Goal: Navigation & Orientation: Find specific page/section

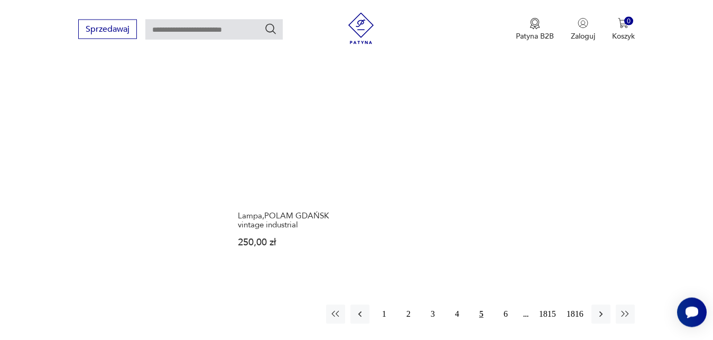
scroll to position [1359, 0]
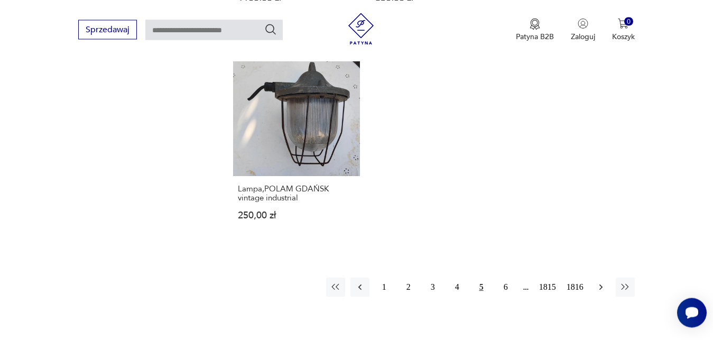
click at [599, 282] on icon "button" at bounding box center [601, 287] width 11 height 11
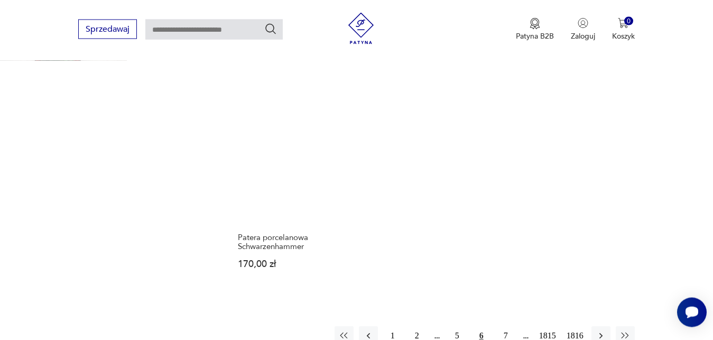
scroll to position [1324, 0]
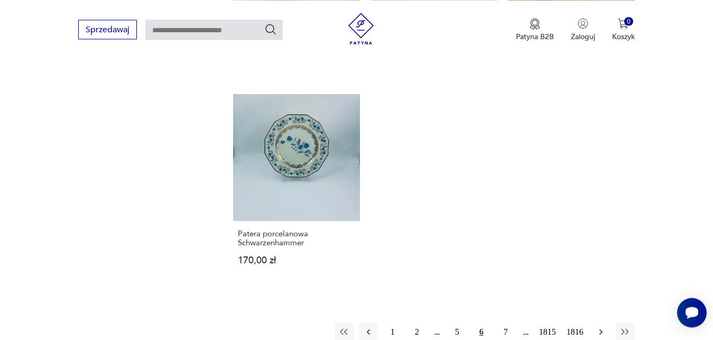
click at [599, 327] on icon "button" at bounding box center [601, 332] width 11 height 11
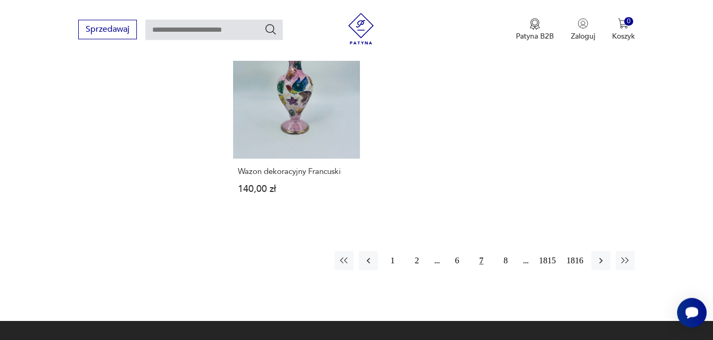
scroll to position [1404, 0]
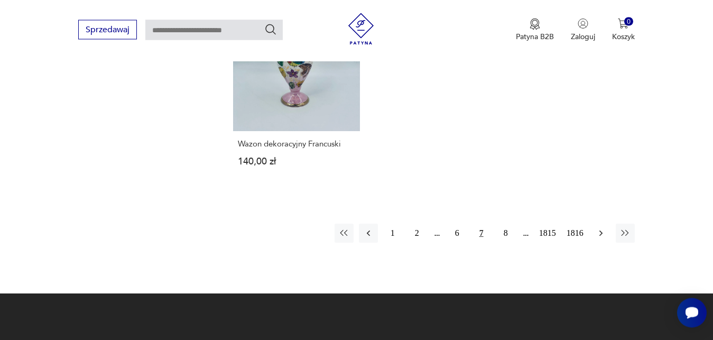
click at [600, 235] on icon "button" at bounding box center [601, 233] width 11 height 11
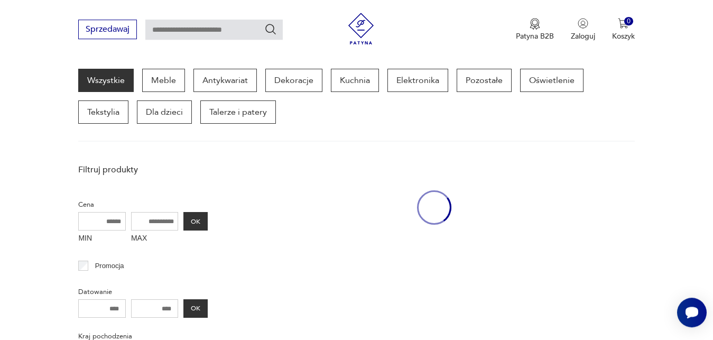
scroll to position [137, 0]
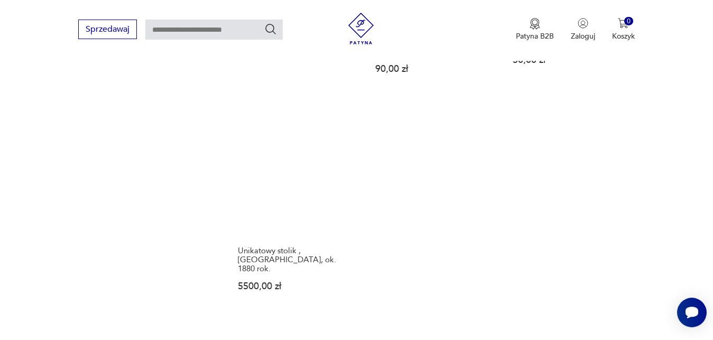
scroll to position [1297, 0]
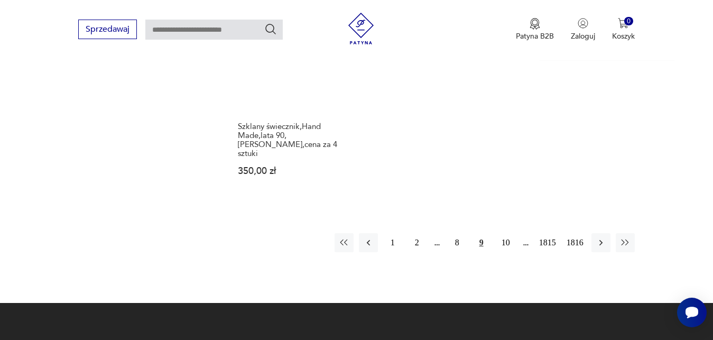
scroll to position [1395, 0]
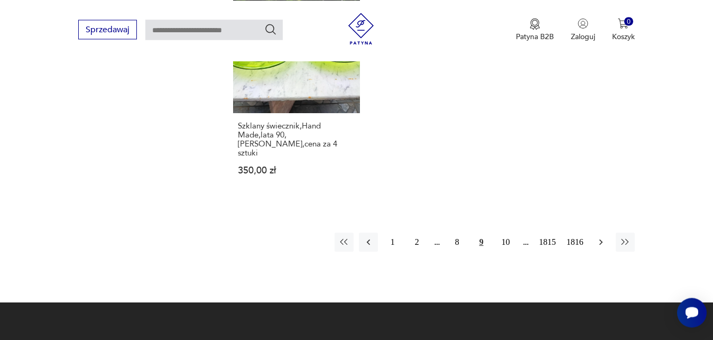
click at [601, 239] on icon "button" at bounding box center [600, 242] width 3 height 6
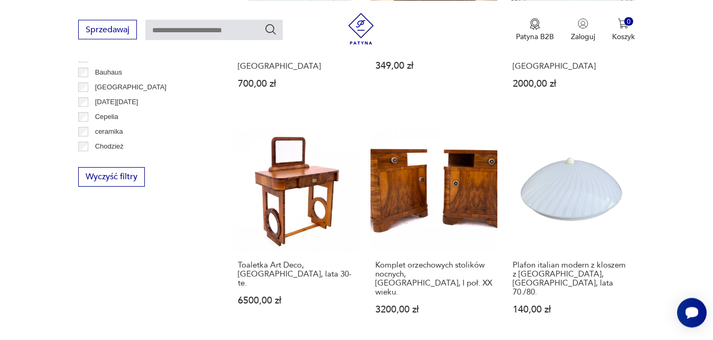
scroll to position [622, 0]
